Goal: Task Accomplishment & Management: Complete application form

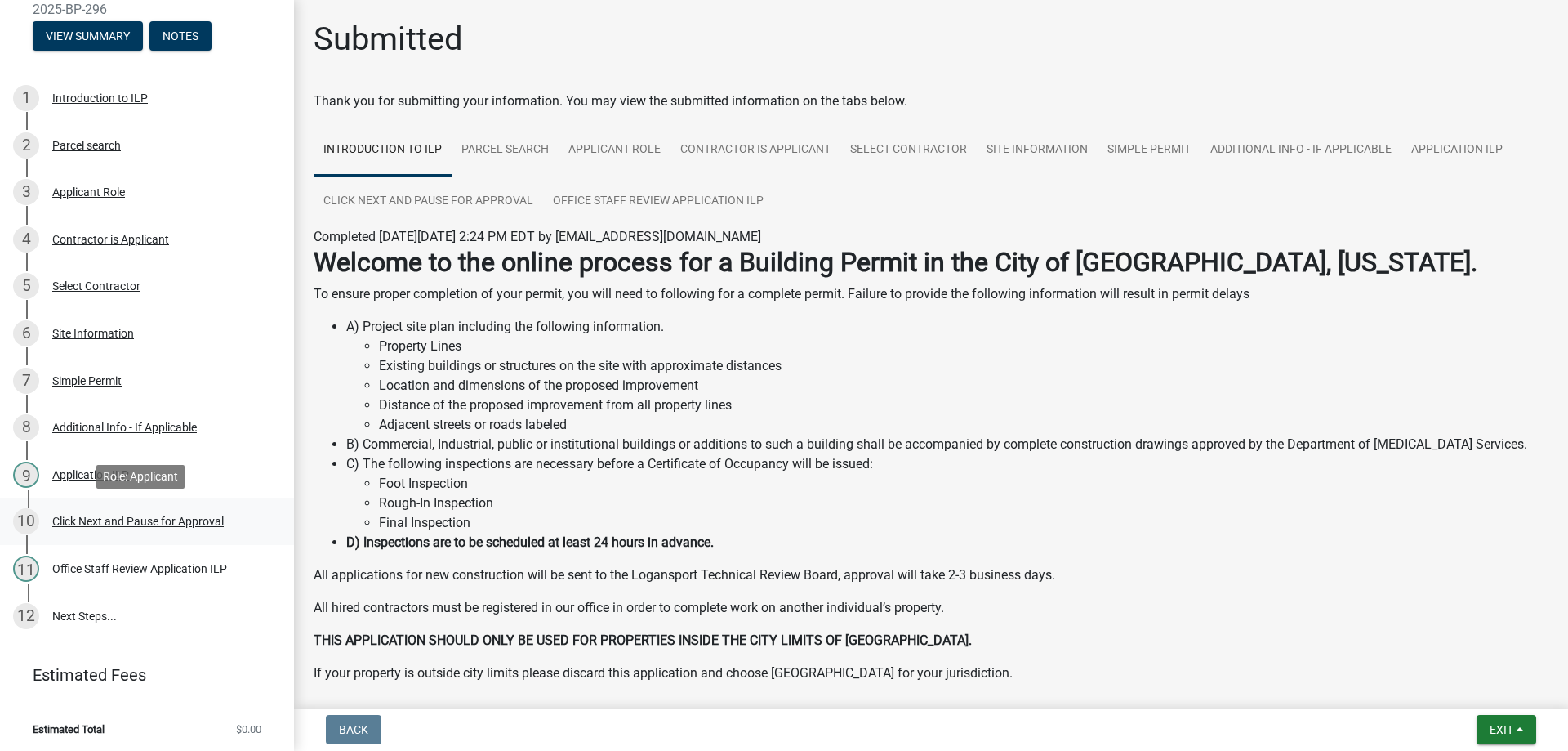
scroll to position [156, 0]
click at [129, 728] on li "Estimated Total $0.00" at bounding box center [147, 729] width 294 height 37
click at [65, 728] on span "Estimated Total" at bounding box center [69, 729] width 71 height 11
click at [94, 663] on link "Estimated Fees" at bounding box center [140, 674] width 255 height 33
click at [1524, 734] on button "Exit" at bounding box center [1506, 730] width 60 height 29
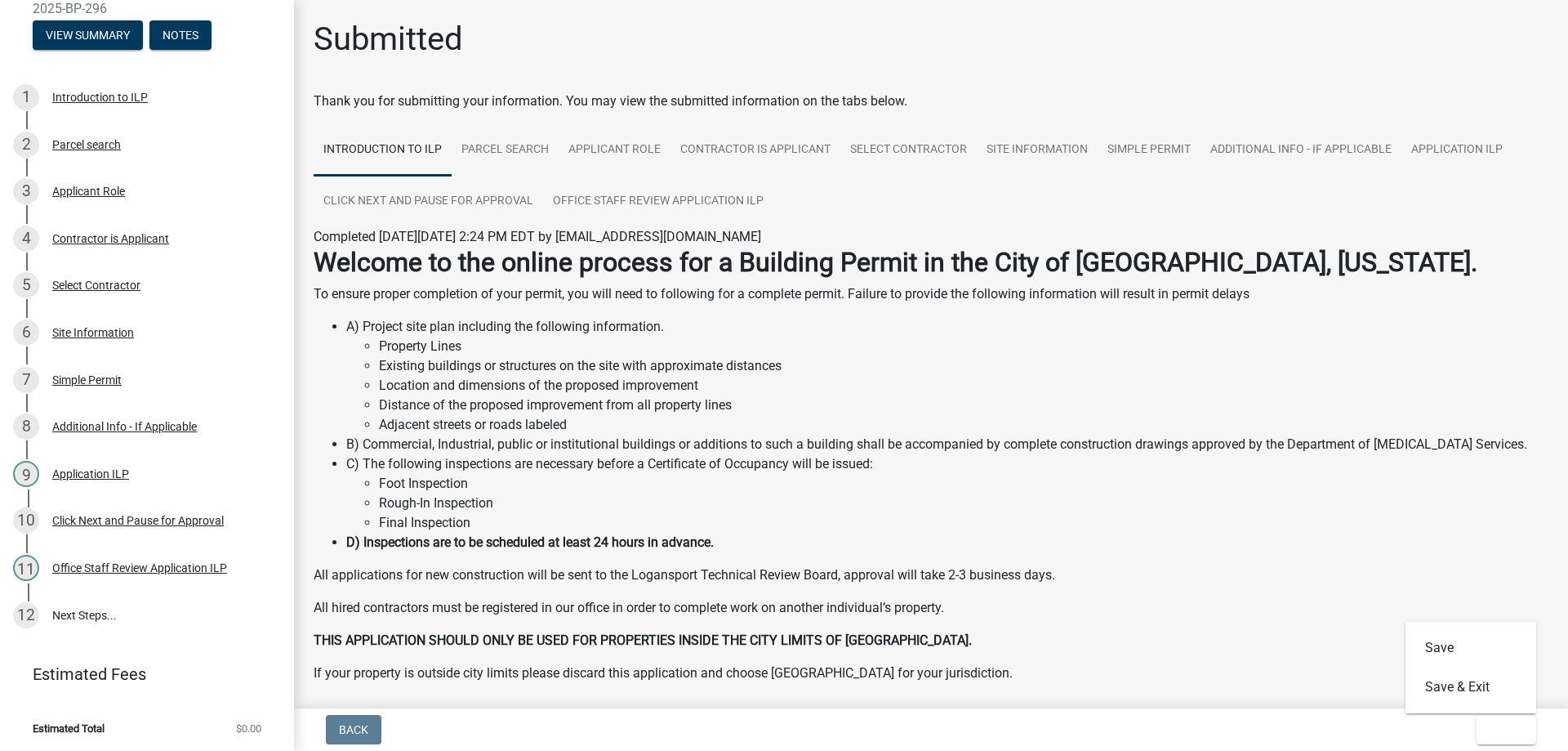
click at [1149, 734] on div "Back Exit Save Save & Exit" at bounding box center [931, 730] width 1248 height 29
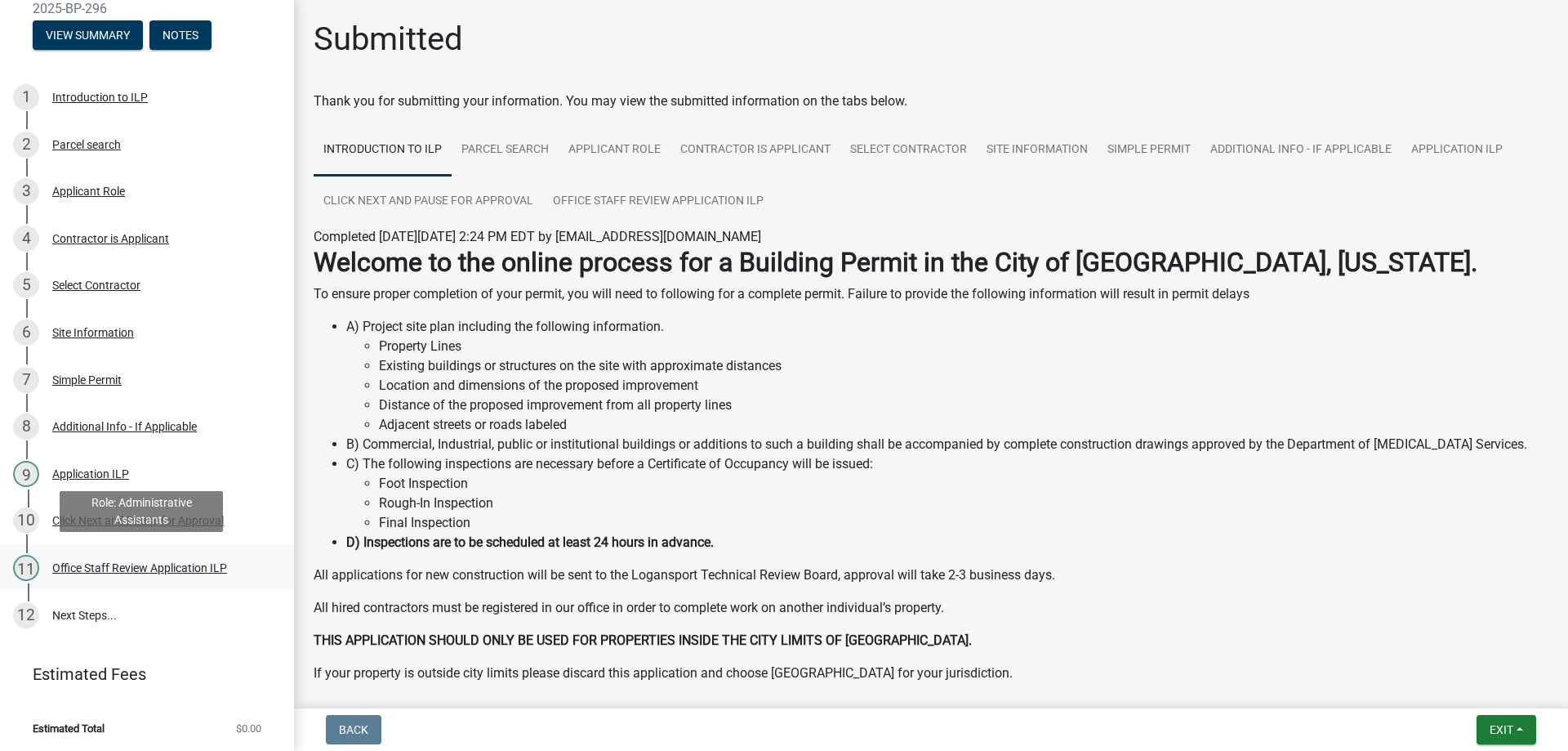
click at [157, 576] on div "11 Office Staff Review Application ILP" at bounding box center [140, 568] width 255 height 27
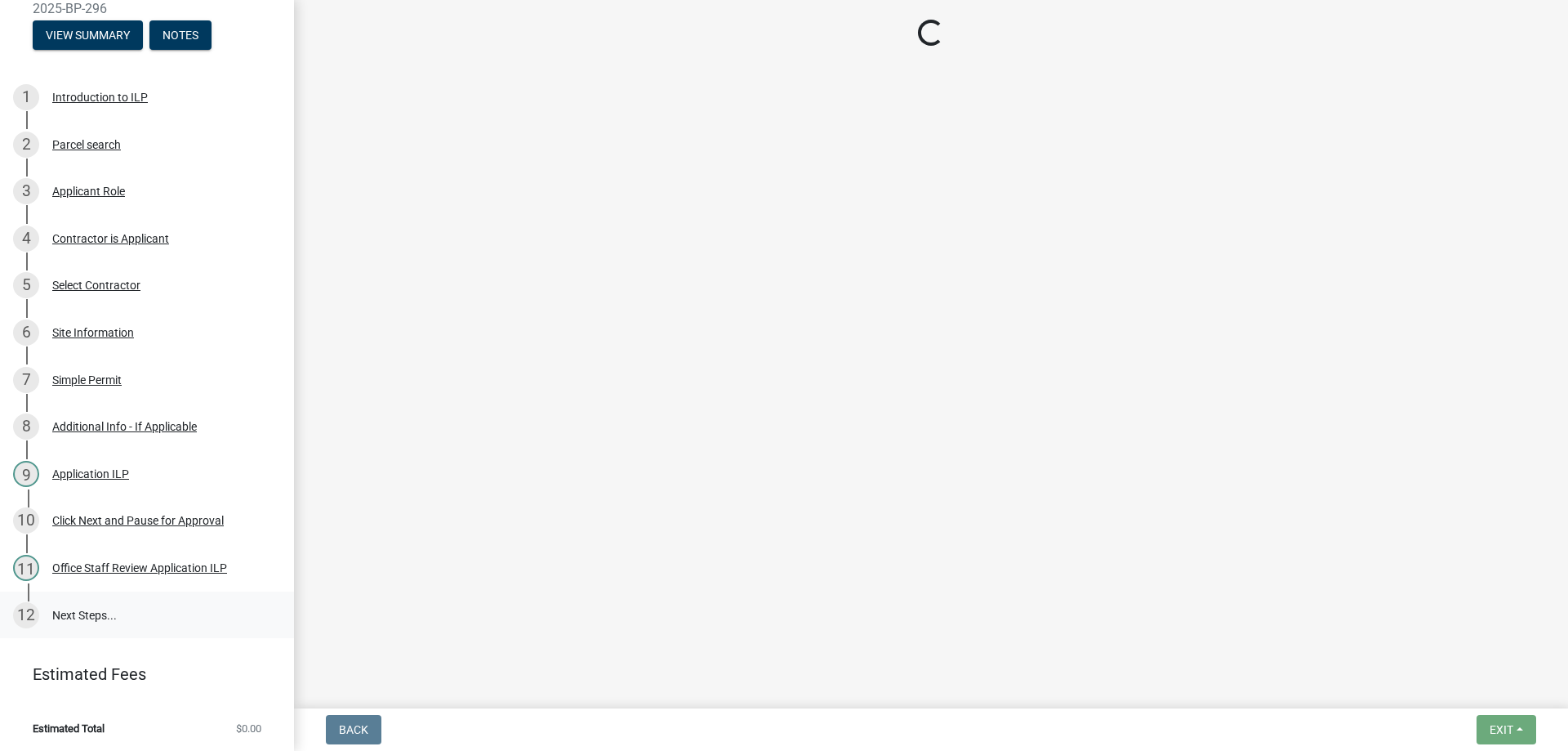
click at [77, 614] on link "12 Next Steps..." at bounding box center [147, 615] width 294 height 48
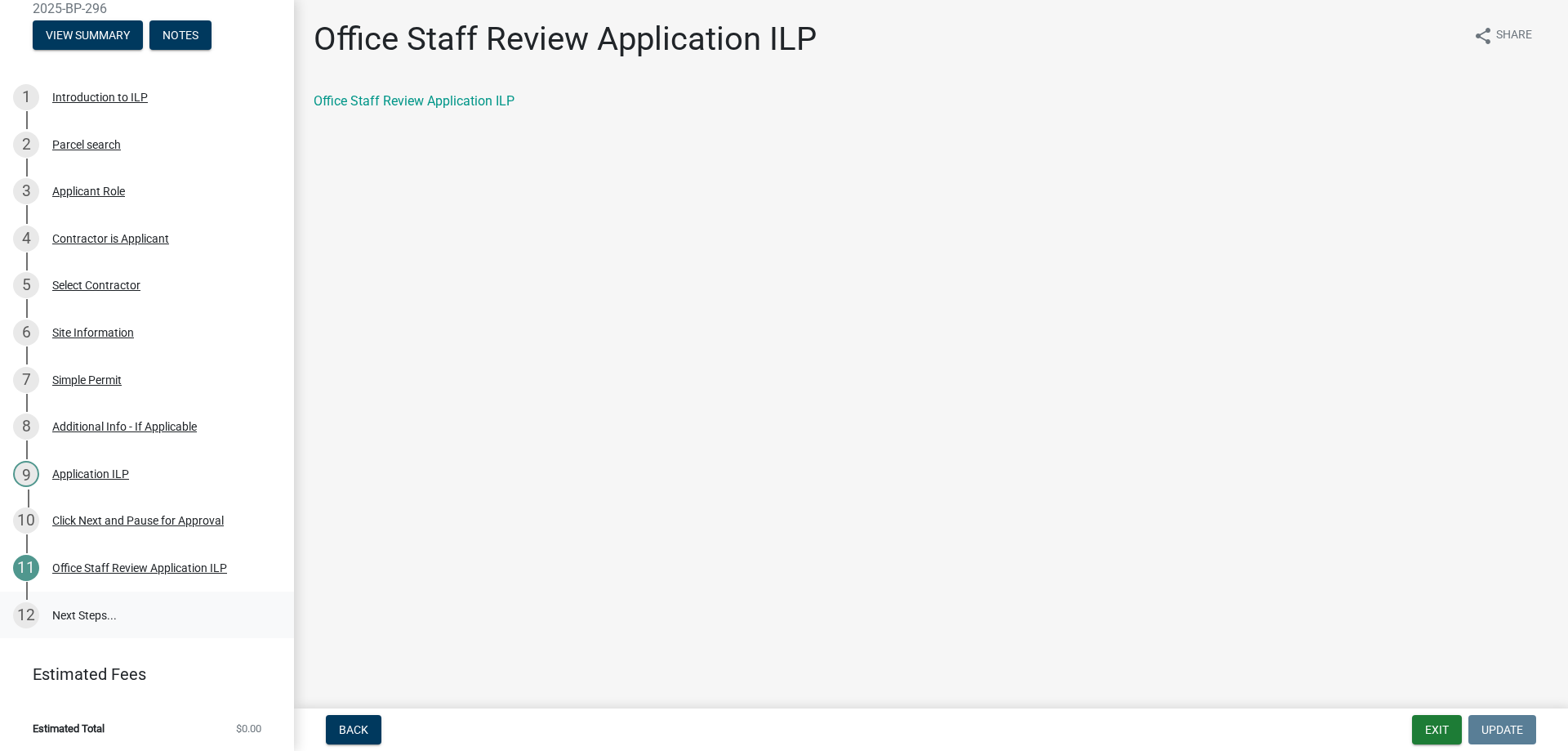
click at [114, 619] on link "12 Next Steps..." at bounding box center [147, 615] width 294 height 48
click at [85, 604] on link "12 Next Steps..." at bounding box center [147, 615] width 294 height 48
click at [86, 604] on link "12 Next Steps..." at bounding box center [147, 615] width 294 height 48
